Goal: Register for event/course

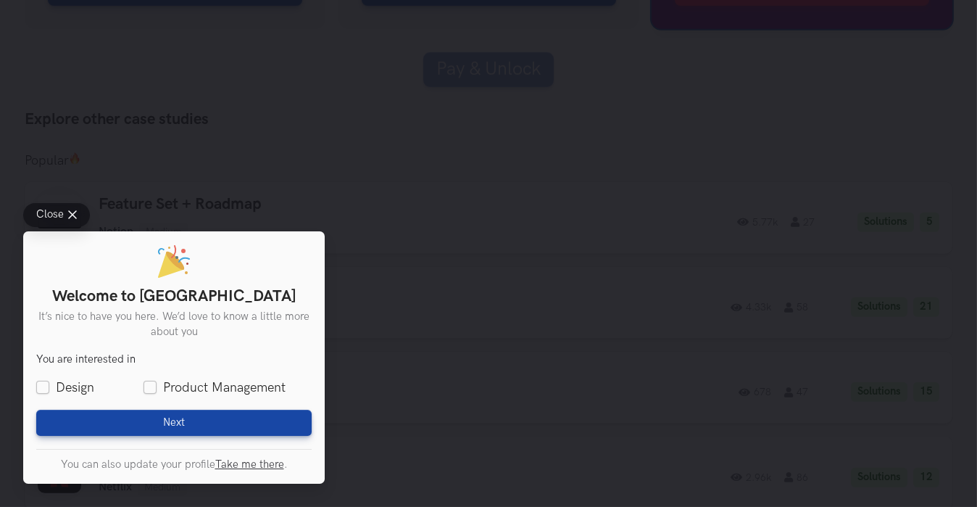
scroll to position [1772, 0]
click at [535, 404] on div "Close Welcome to UXHack It’s nice to have you here. We’d love to know a little …" at bounding box center [488, 253] width 977 height 507
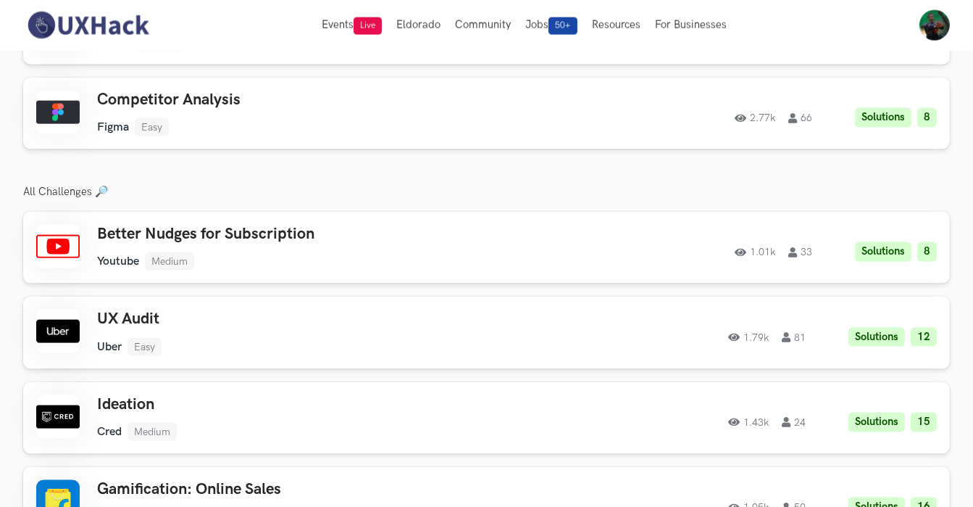
scroll to position [1771, 0]
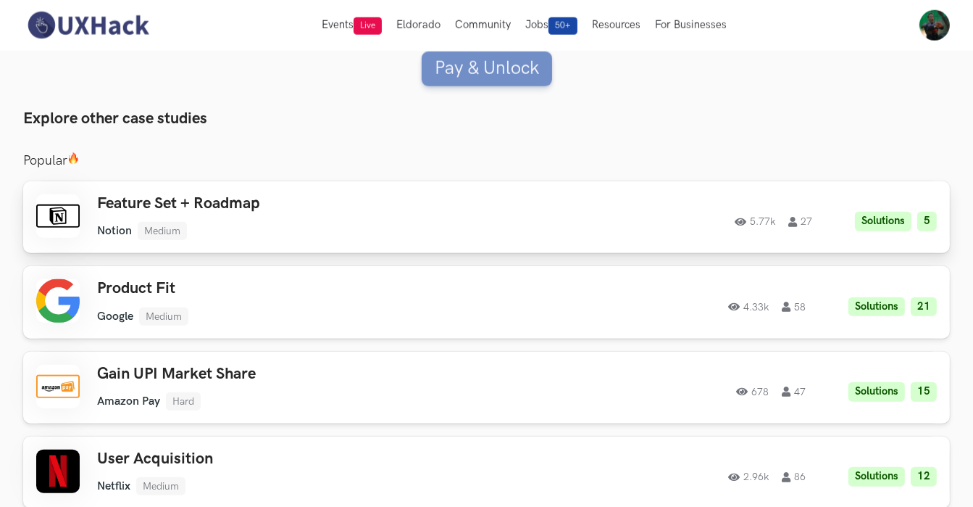
click at [280, 222] on ul "Notion Medium" at bounding box center [303, 231] width 412 height 18
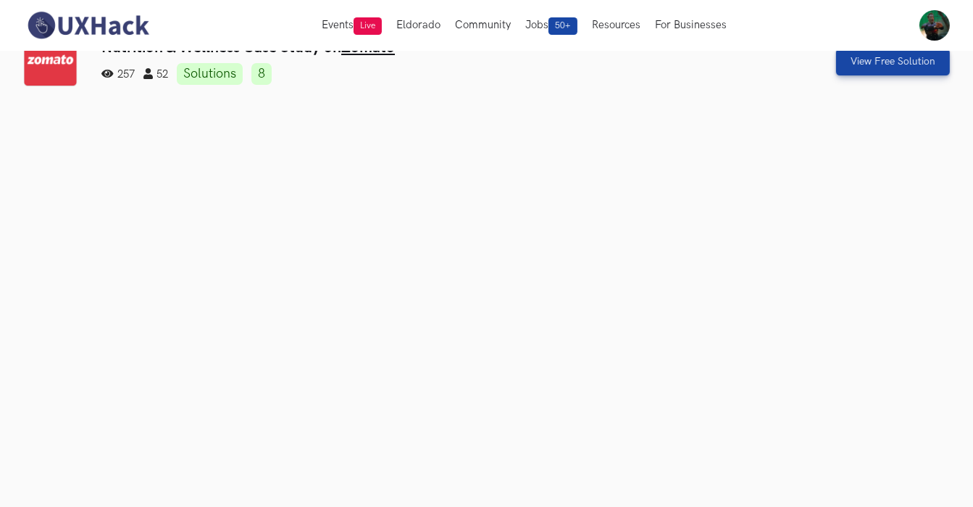
scroll to position [0, 0]
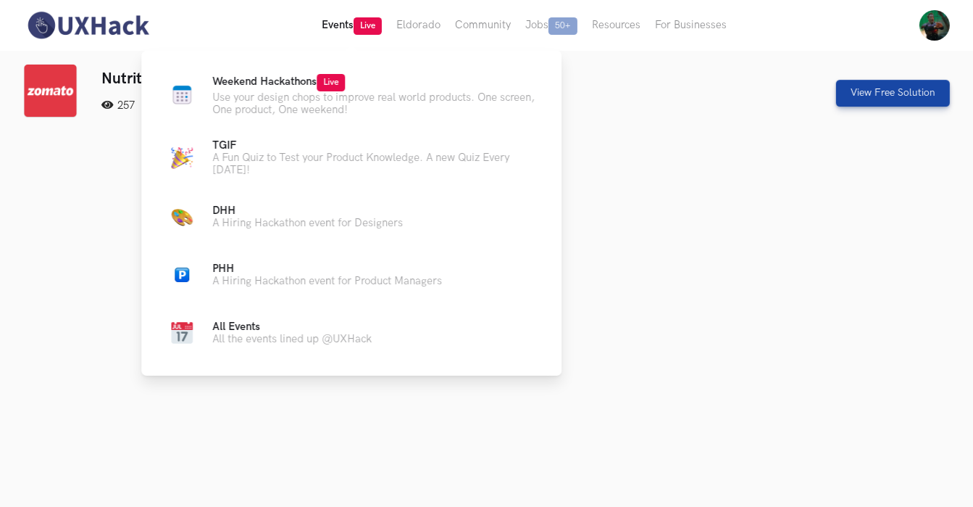
click at [346, 28] on button "Events Live" at bounding box center [352, 25] width 75 height 51
click at [296, 89] on p "Weekend Hackathons Live" at bounding box center [375, 82] width 326 height 17
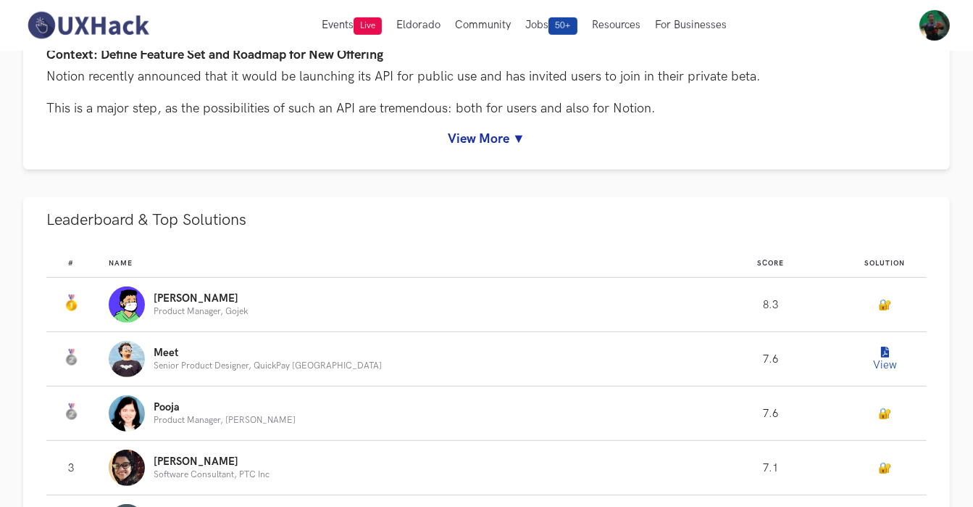
scroll to position [646, 0]
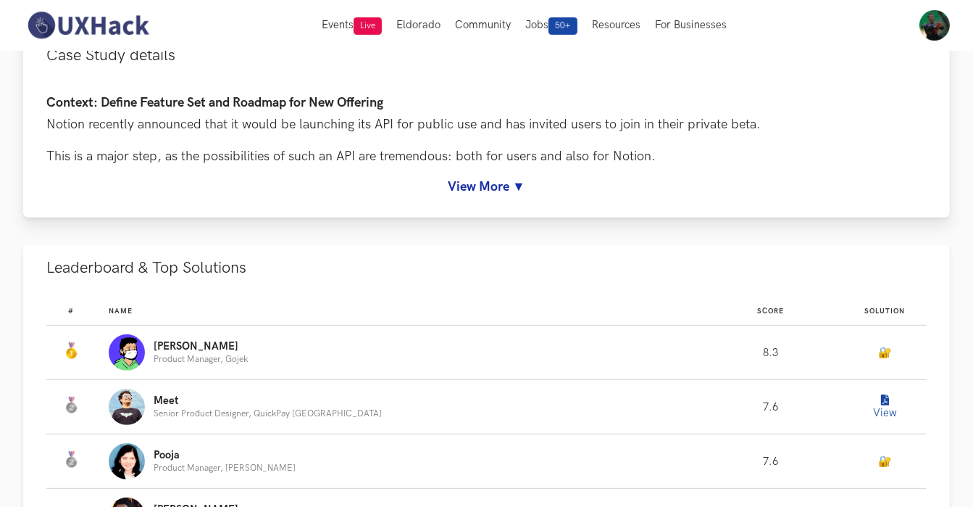
click at [486, 179] on link "View More ▼" at bounding box center [486, 186] width 881 height 15
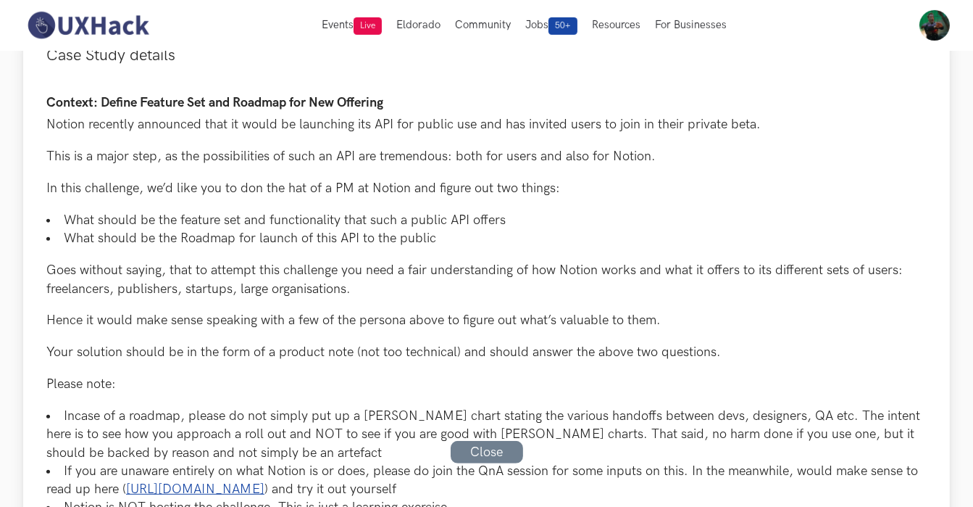
click at [486, 249] on div "Context: Define Feature Set and Roadmap for New Offering Notion recently announ…" at bounding box center [486, 404] width 881 height 616
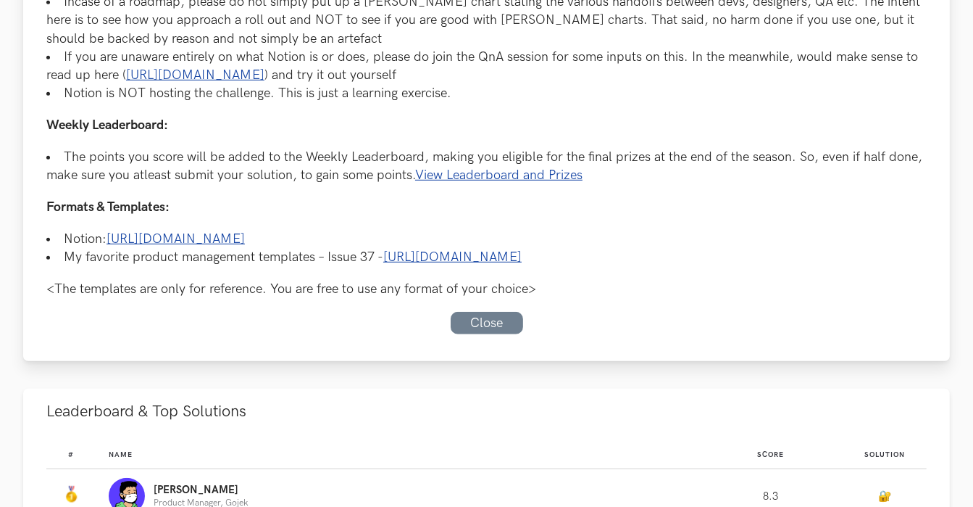
scroll to position [1089, 0]
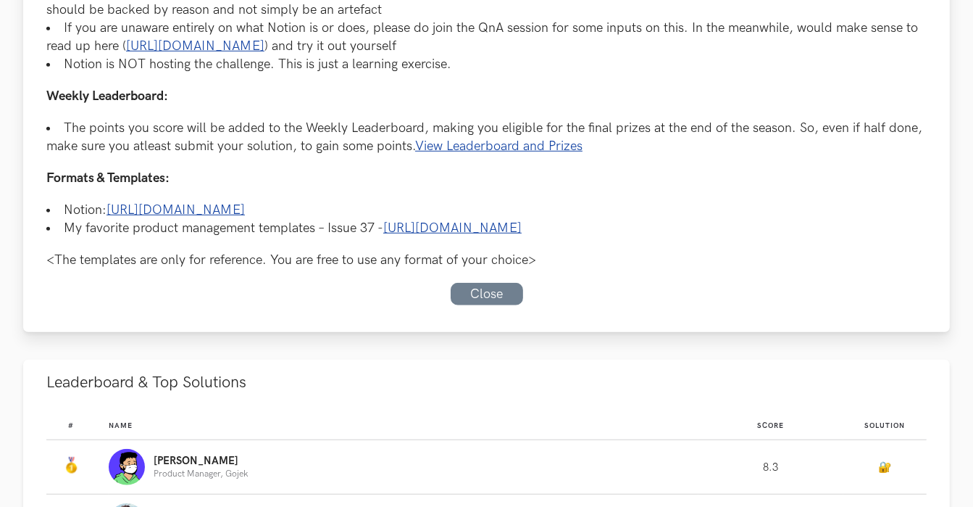
click at [245, 204] on link "[URL][DOMAIN_NAME]" at bounding box center [176, 209] width 138 height 15
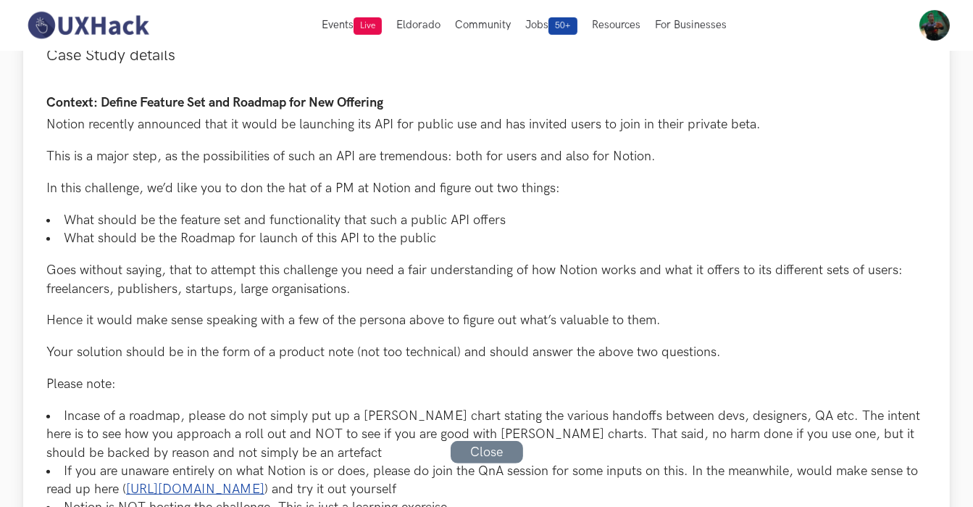
scroll to position [203, 0]
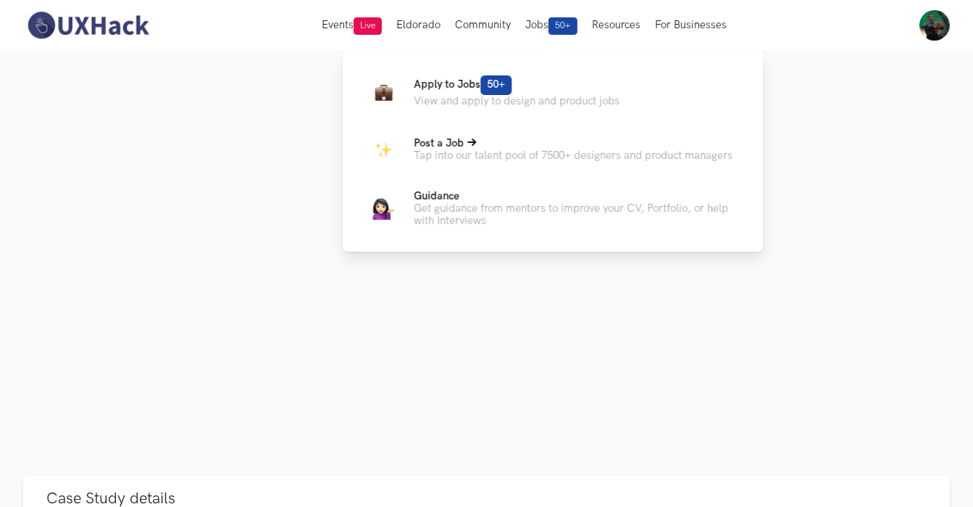
click at [522, 155] on p "Tap into our talent pool of 7500+ designers and product managers" at bounding box center [573, 155] width 319 height 12
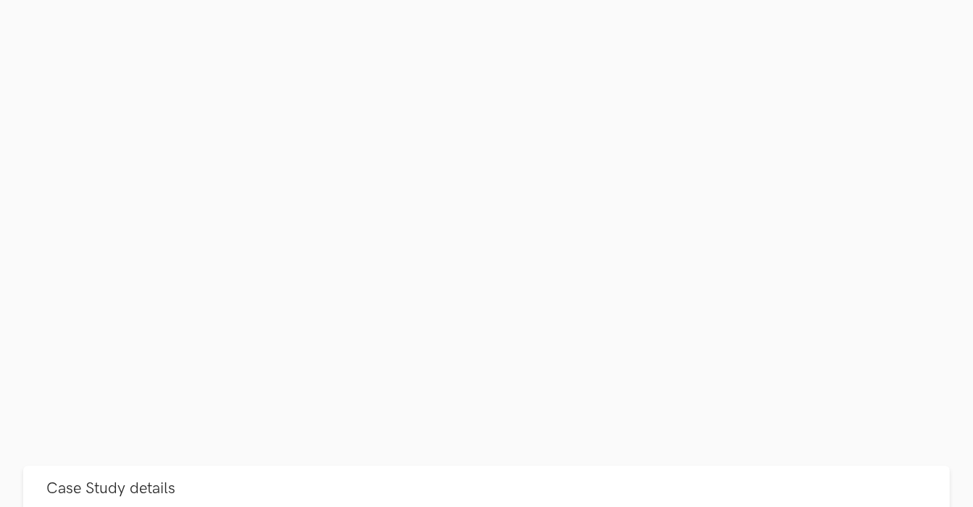
scroll to position [221, 0]
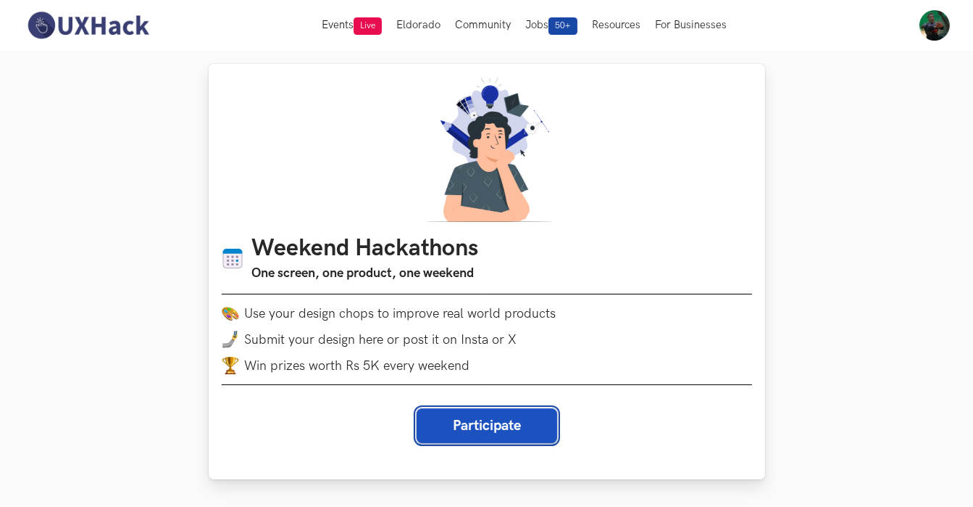
click at [540, 431] on button "Participate" at bounding box center [487, 425] width 141 height 35
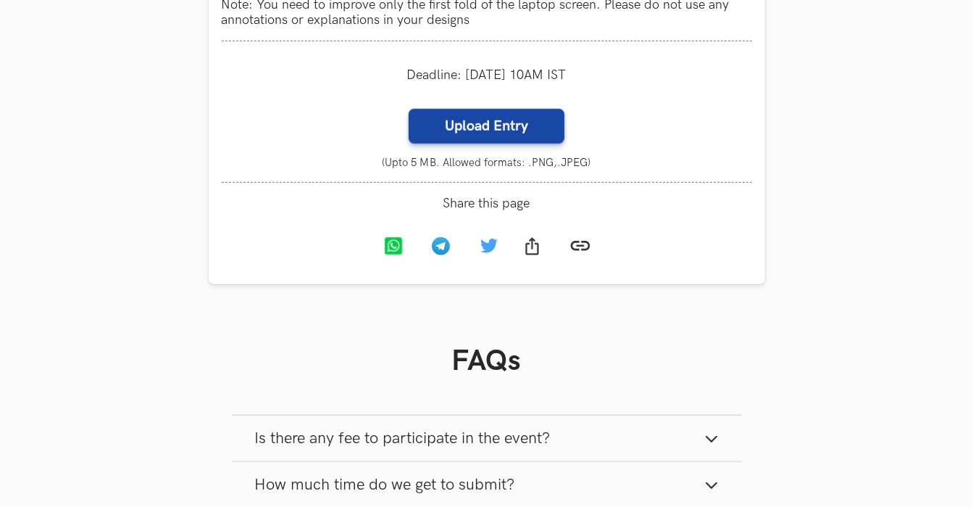
scroll to position [1063, 0]
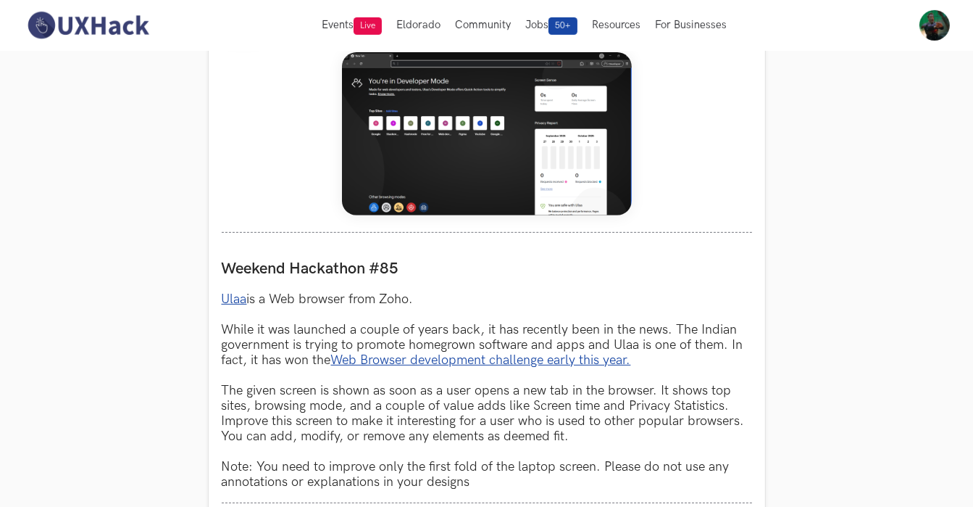
scroll to position [530, 0]
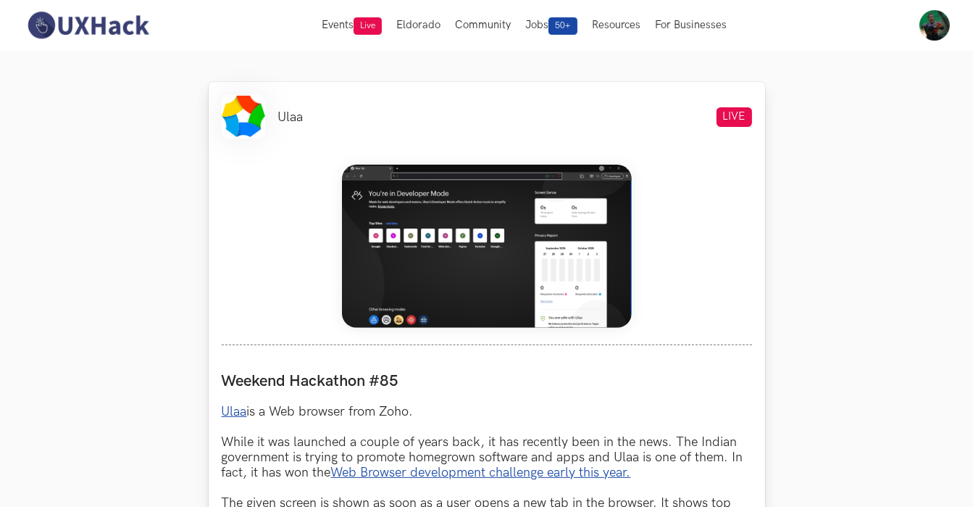
click at [462, 238] on img at bounding box center [487, 246] width 290 height 163
